Goal: Entertainment & Leisure: Browse casually

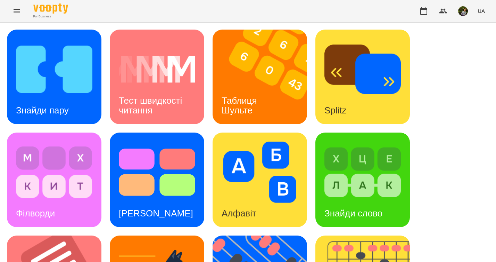
click at [74, 193] on img at bounding box center [54, 171] width 76 height 61
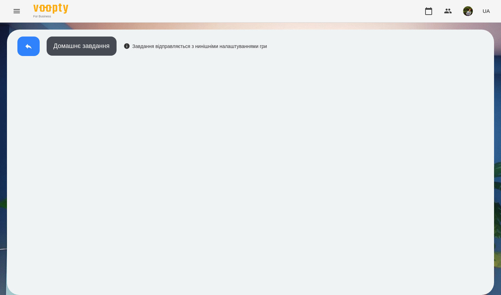
click at [29, 48] on icon at bounding box center [28, 46] width 8 height 8
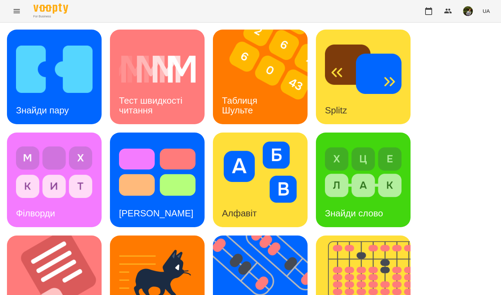
scroll to position [248, 0]
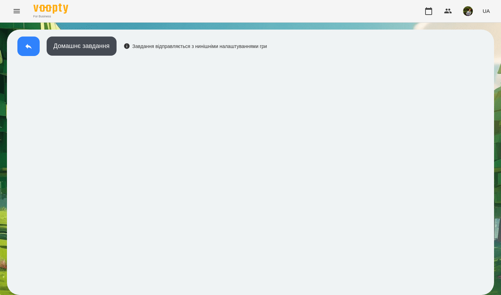
click at [32, 51] on button at bounding box center [28, 46] width 22 height 19
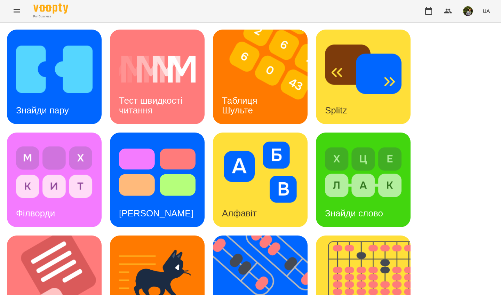
click at [84, 112] on div "Знайди пару" at bounding box center [54, 77] width 95 height 95
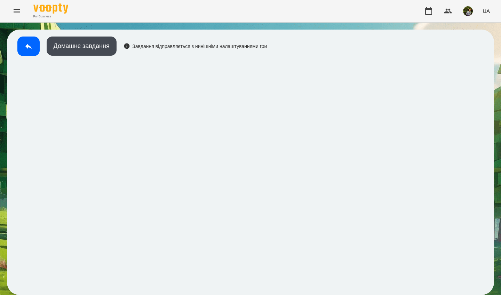
click at [379, 15] on div "For Business UA" at bounding box center [250, 11] width 501 height 22
click at [26, 41] on button at bounding box center [28, 46] width 22 height 19
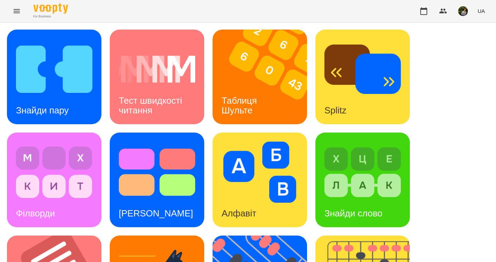
click at [17, 9] on icon "Menu" at bounding box center [17, 11] width 8 height 8
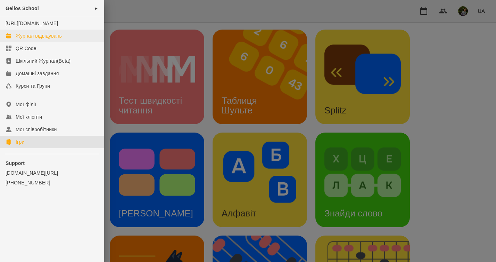
click at [32, 39] on div "Журнал відвідувань" at bounding box center [39, 35] width 46 height 7
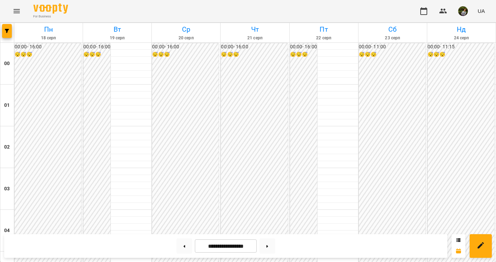
scroll to position [711, 0]
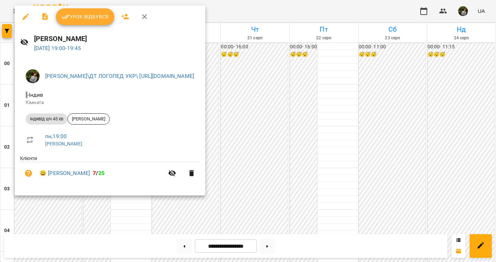
click at [51, 202] on div at bounding box center [248, 131] width 496 height 262
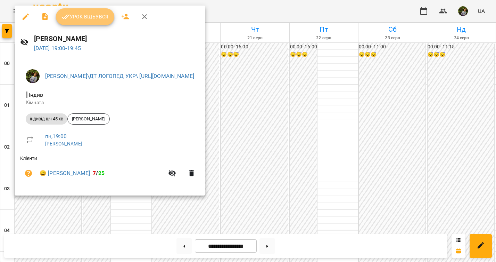
click at [95, 18] on span "Урок відбувся" at bounding box center [85, 17] width 47 height 8
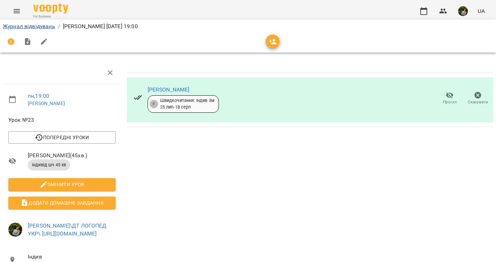
click at [47, 27] on link "Журнал відвідувань" at bounding box center [29, 26] width 52 height 7
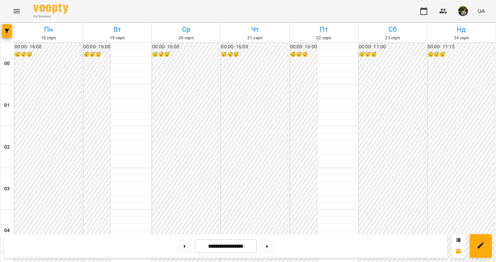
scroll to position [739, 0]
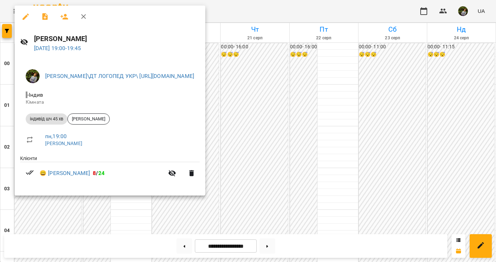
click at [386, 99] on div at bounding box center [248, 131] width 496 height 262
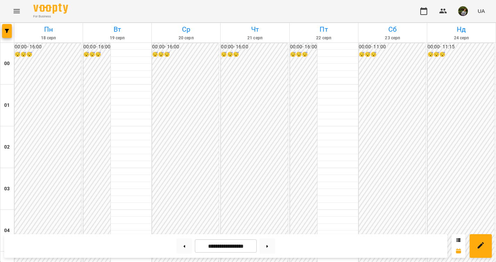
scroll to position [325, 0]
click at [16, 9] on icon "Menu" at bounding box center [17, 11] width 8 height 8
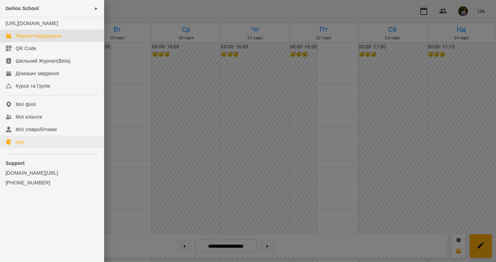
click at [21, 145] on div "Ігри" at bounding box center [20, 141] width 9 height 7
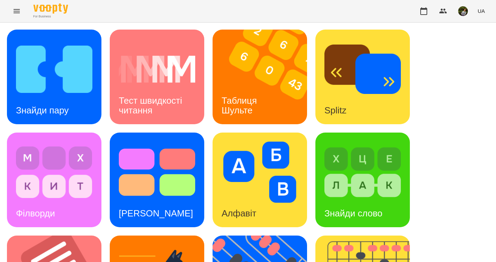
click at [254, 67] on img at bounding box center [264, 77] width 103 height 95
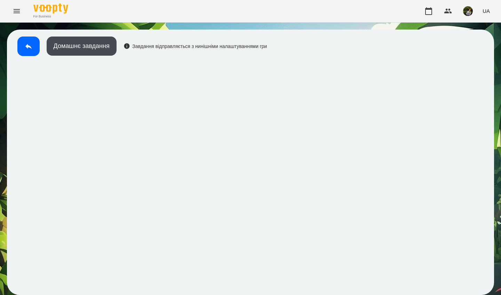
click at [27, 48] on icon at bounding box center [28, 46] width 8 height 8
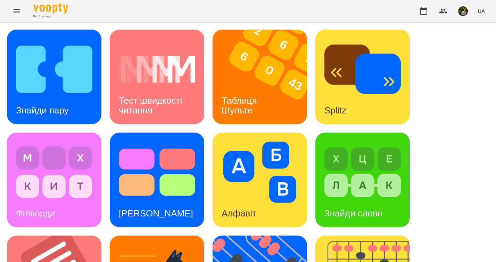
click at [166, 99] on h3 "Тест швидкості читання" at bounding box center [152, 105] width 66 height 20
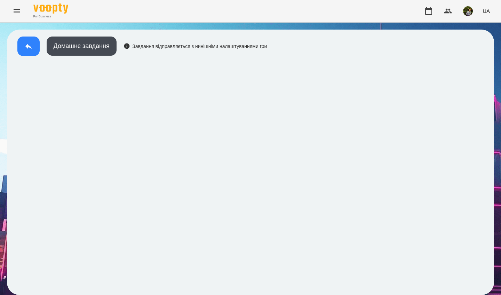
click at [29, 40] on button at bounding box center [28, 46] width 22 height 19
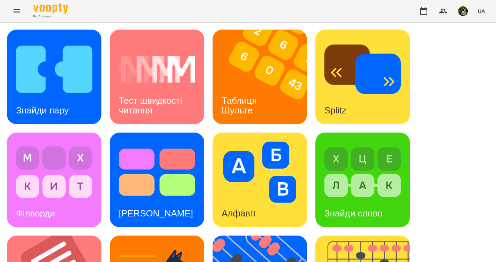
scroll to position [281, 0]
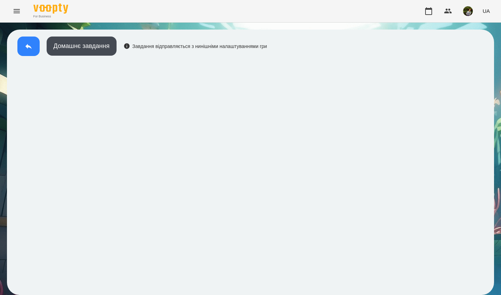
click at [30, 46] on icon at bounding box center [28, 46] width 8 height 8
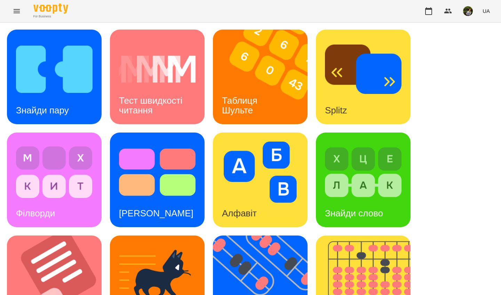
click at [339, 185] on img at bounding box center [363, 171] width 76 height 61
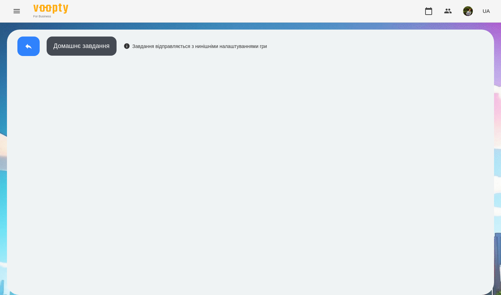
click at [29, 46] on icon at bounding box center [28, 46] width 8 height 8
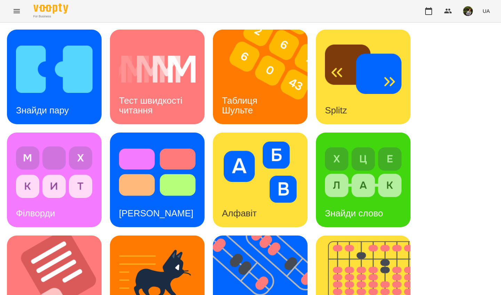
click at [64, 109] on h3 "Знайди пару" at bounding box center [42, 110] width 53 height 10
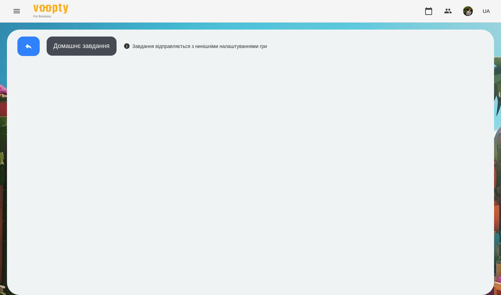
drag, startPoint x: 193, startPoint y: 2, endPoint x: 26, endPoint y: 44, distance: 172.3
click at [26, 44] on icon at bounding box center [28, 46] width 8 height 8
